Goal: Task Accomplishment & Management: Manage account settings

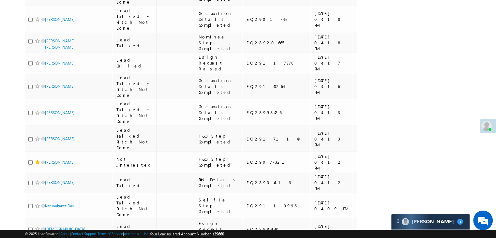
scroll to position [1532, 0]
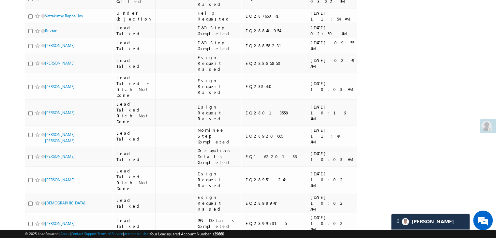
scroll to position [424, 0]
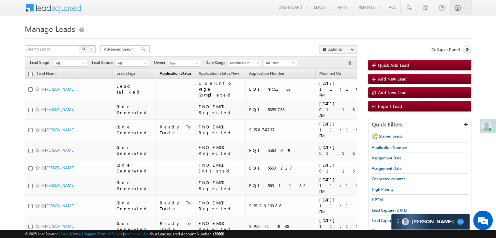
click at [170, 71] on span "Application Status" at bounding box center [176, 73] width 32 height 5
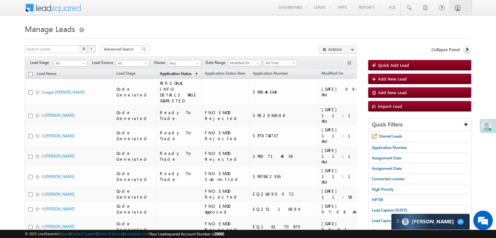
click at [170, 72] on span "Application Status" at bounding box center [176, 73] width 32 height 5
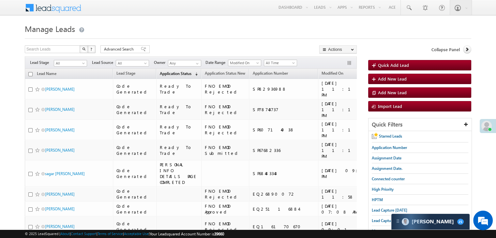
click at [170, 72] on span "Application Status" at bounding box center [176, 73] width 32 height 5
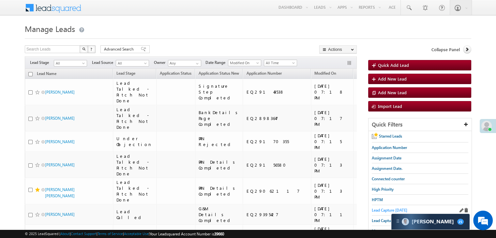
click at [393, 208] on span "Lead Capture [DATE]" at bounding box center [389, 210] width 36 height 5
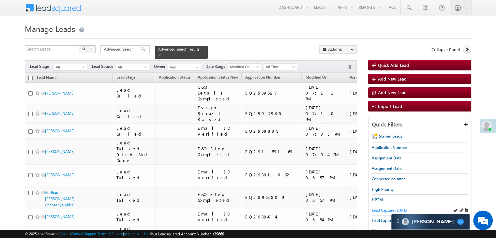
click at [381, 209] on span "Lead Capture [DATE]" at bounding box center [389, 210] width 36 height 5
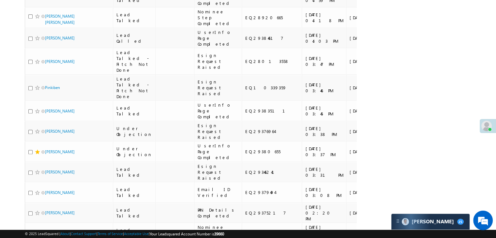
scroll to position [489, 0]
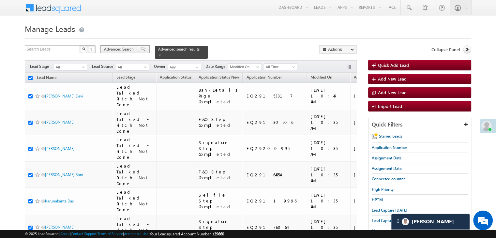
click at [124, 48] on span "Advanced Search" at bounding box center [120, 49] width 32 height 6
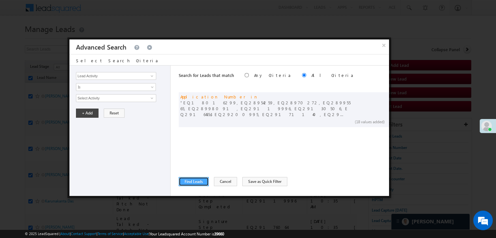
click at [193, 182] on button "Find Leads" at bounding box center [194, 181] width 30 height 9
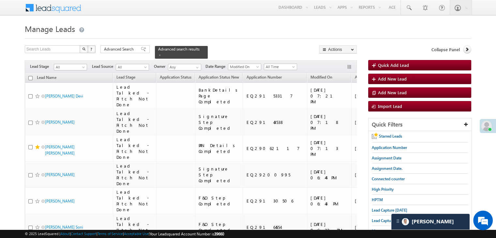
click at [30, 76] on input "checkbox" at bounding box center [30, 78] width 4 height 4
checkbox input "true"
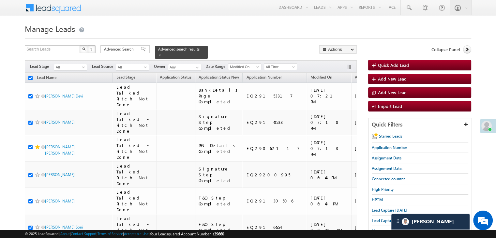
checkbox input "true"
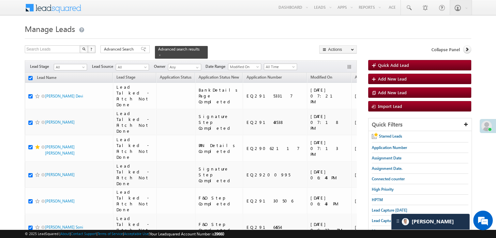
checkbox input "true"
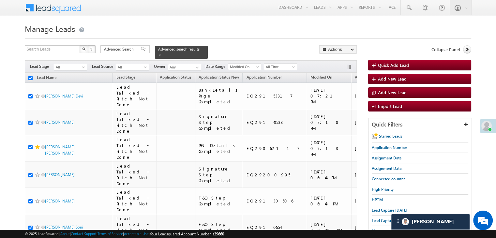
checkbox input "true"
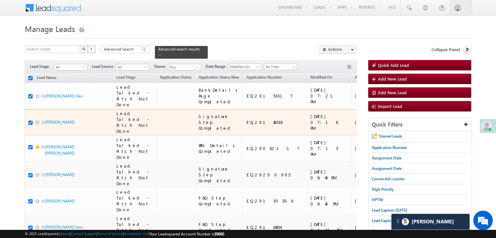
click at [30, 125] on input "checkbox" at bounding box center [30, 123] width 4 height 4
checkbox input "false"
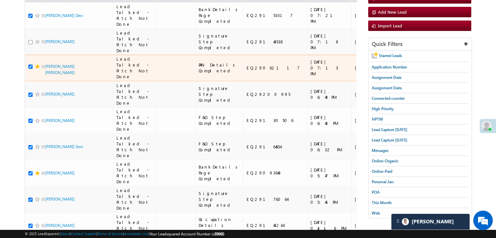
scroll to position [98, 0]
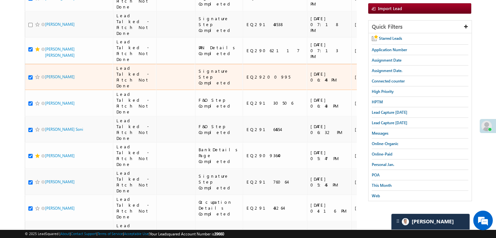
click at [30, 80] on input "checkbox" at bounding box center [30, 77] width 4 height 4
checkbox input "false"
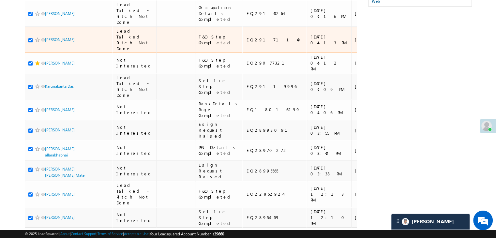
scroll to position [326, 0]
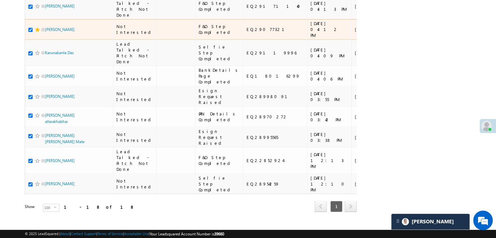
click at [30, 32] on input "checkbox" at bounding box center [30, 30] width 4 height 4
checkbox input "false"
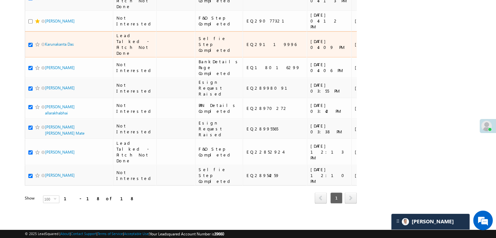
scroll to position [391, 0]
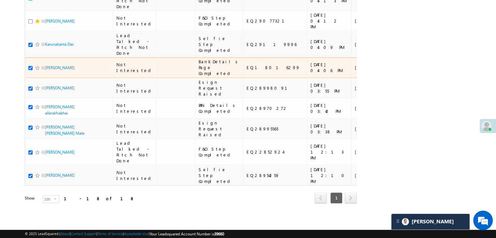
click at [32, 70] on input "checkbox" at bounding box center [30, 68] width 4 height 4
checkbox input "false"
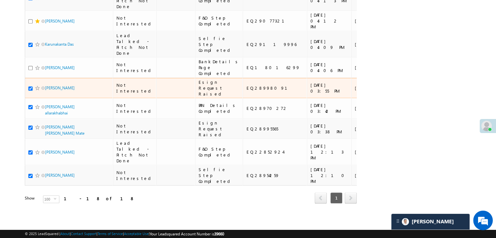
click at [30, 91] on input "checkbox" at bounding box center [30, 88] width 4 height 4
checkbox input "false"
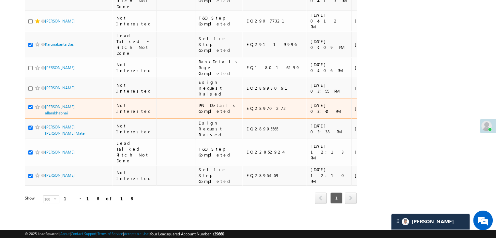
click at [30, 109] on input "checkbox" at bounding box center [30, 107] width 4 height 4
checkbox input "false"
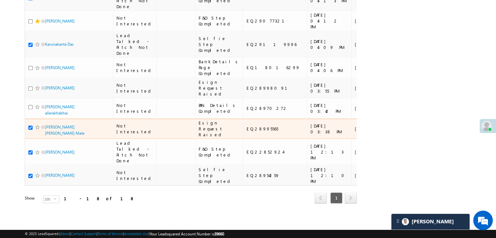
click at [30, 130] on input "checkbox" at bounding box center [30, 127] width 4 height 4
checkbox input "false"
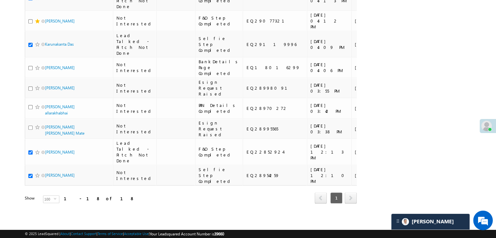
scroll to position [554, 0]
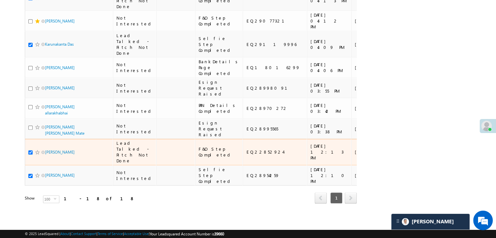
click at [30, 150] on input "checkbox" at bounding box center [30, 152] width 4 height 4
checkbox input "false"
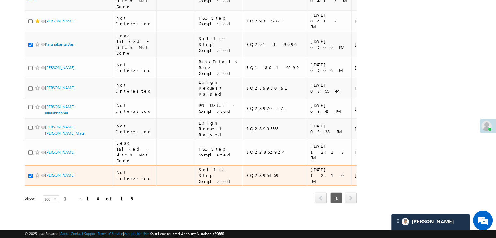
click at [30, 178] on input "checkbox" at bounding box center [30, 176] width 4 height 4
checkbox input "false"
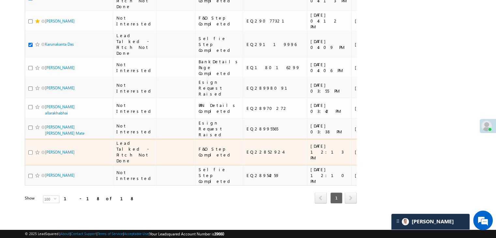
click at [30, 150] on input "checkbox" at bounding box center [30, 152] width 4 height 4
checkbox input "true"
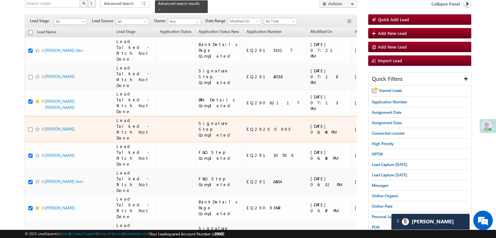
scroll to position [33, 0]
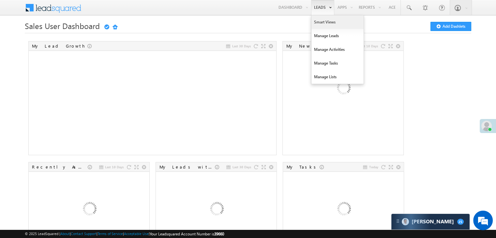
click at [317, 23] on link "Smart Views" at bounding box center [337, 22] width 52 height 14
click at [317, 22] on link "Smart Views" at bounding box center [337, 22] width 52 height 14
click at [315, 20] on link "Smart Views" at bounding box center [337, 22] width 52 height 14
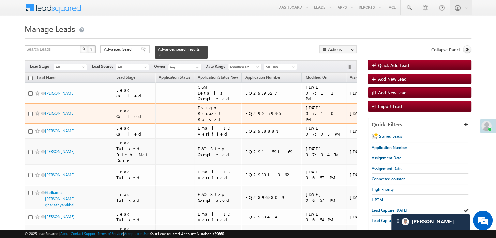
scroll to position [65, 0]
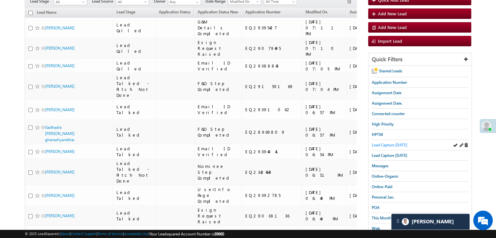
click at [392, 145] on span "Lead Capture [DATE]" at bounding box center [389, 144] width 36 height 5
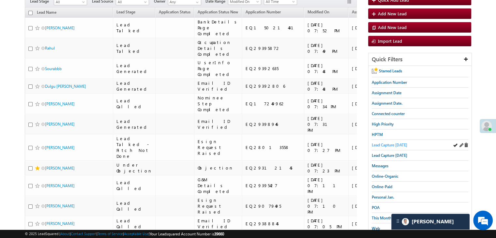
click at [402, 145] on span "Lead Capture [DATE]" at bounding box center [389, 144] width 36 height 5
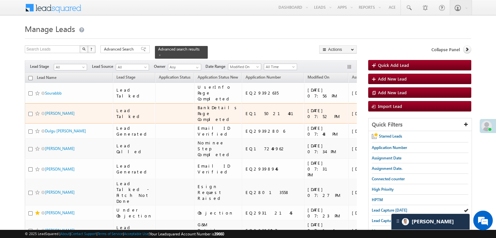
scroll to position [0, 0]
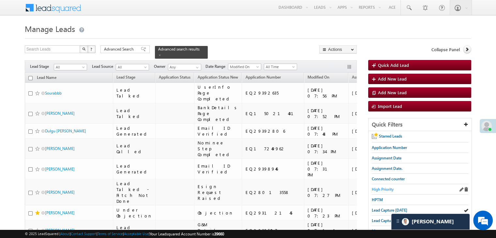
click at [390, 189] on span "High Priority" at bounding box center [382, 189] width 22 height 5
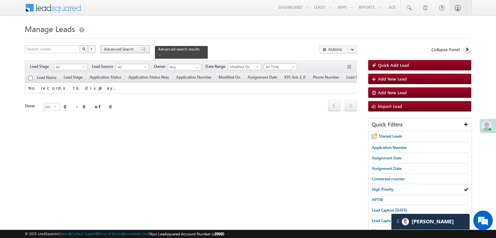
click at [139, 46] on div "Advanced Search" at bounding box center [124, 49] width 49 height 8
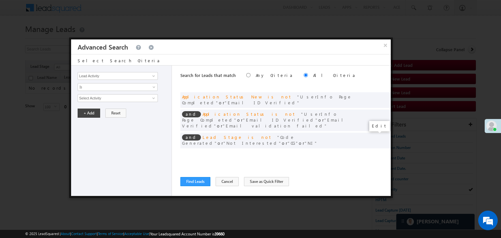
click at [374, 152] on span at bounding box center [375, 154] width 5 height 5
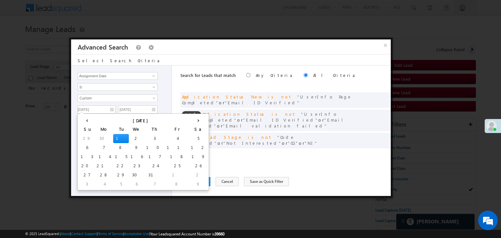
click at [111, 111] on input "[DATE]" at bounding box center [97, 109] width 38 height 8
click at [189, 118] on th "›" at bounding box center [198, 120] width 18 height 10
click at [192, 118] on th "›" at bounding box center [200, 120] width 16 height 10
click at [194, 157] on td "20" at bounding box center [206, 156] width 24 height 9
type input "[DATE]"
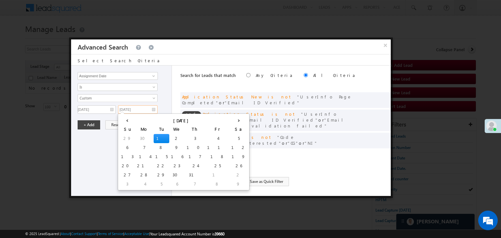
click at [146, 109] on input "07/01/25" at bounding box center [137, 109] width 39 height 8
click at [229, 121] on th "›" at bounding box center [238, 120] width 18 height 10
click at [232, 121] on th "›" at bounding box center [240, 120] width 16 height 10
click at [234, 155] on td "20" at bounding box center [246, 156] width 24 height 9
type input "09/20/25"
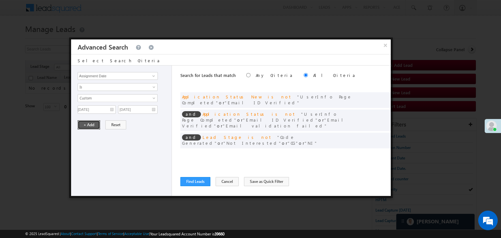
click at [87, 126] on button "+ Add" at bounding box center [89, 124] width 22 height 9
click at [187, 181] on button "Find Leads" at bounding box center [195, 181] width 30 height 9
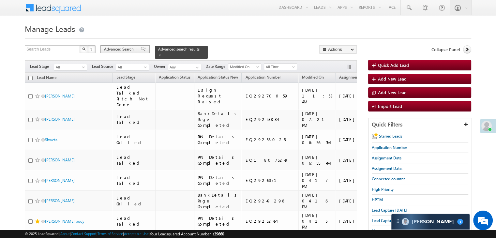
click at [109, 48] on span "Advanced Search" at bounding box center [120, 49] width 32 height 6
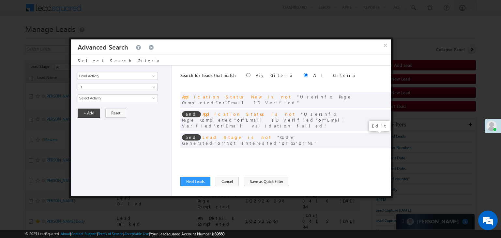
click at [377, 152] on span at bounding box center [375, 154] width 5 height 5
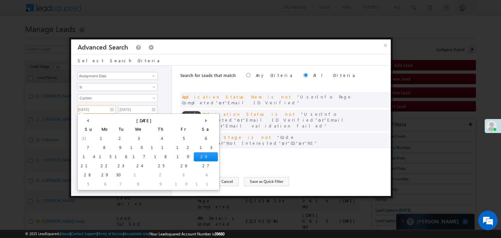
click at [109, 108] on input "09/20/25" at bounding box center [97, 109] width 38 height 8
click at [80, 167] on td "21" at bounding box center [88, 165] width 18 height 9
type input "09/21/25"
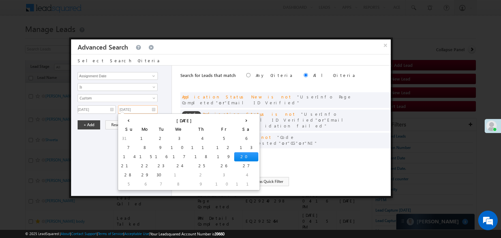
click at [149, 109] on input "09/20/25" at bounding box center [137, 109] width 39 height 8
click at [122, 168] on td "21" at bounding box center [128, 165] width 18 height 9
type input "09/21/25"
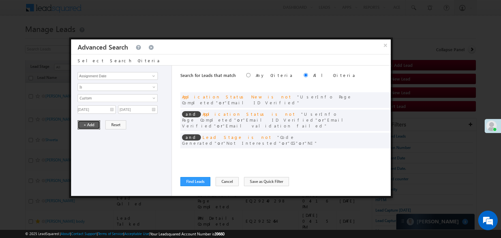
click at [90, 120] on button "+ Add" at bounding box center [89, 124] width 22 height 9
click at [195, 180] on button "Find Leads" at bounding box center [195, 181] width 30 height 9
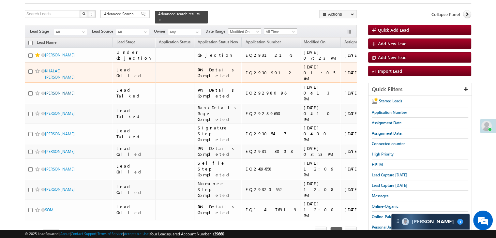
scroll to position [33, 0]
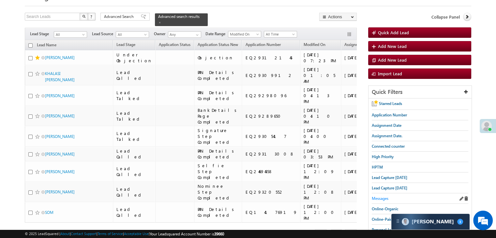
click at [380, 197] on span "Messages" at bounding box center [379, 198] width 17 height 5
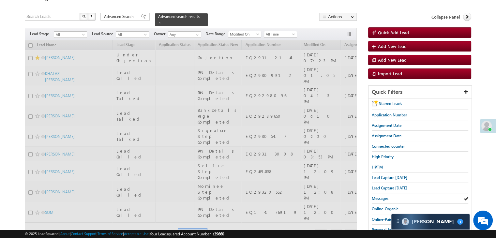
scroll to position [0, 0]
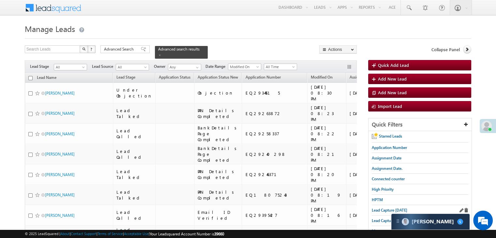
click at [390, 212] on div "Lead Capture today" at bounding box center [419, 210] width 96 height 10
click at [390, 209] on span "Lead Capture today" at bounding box center [389, 210] width 36 height 5
